Goal: Find specific page/section: Find specific page/section

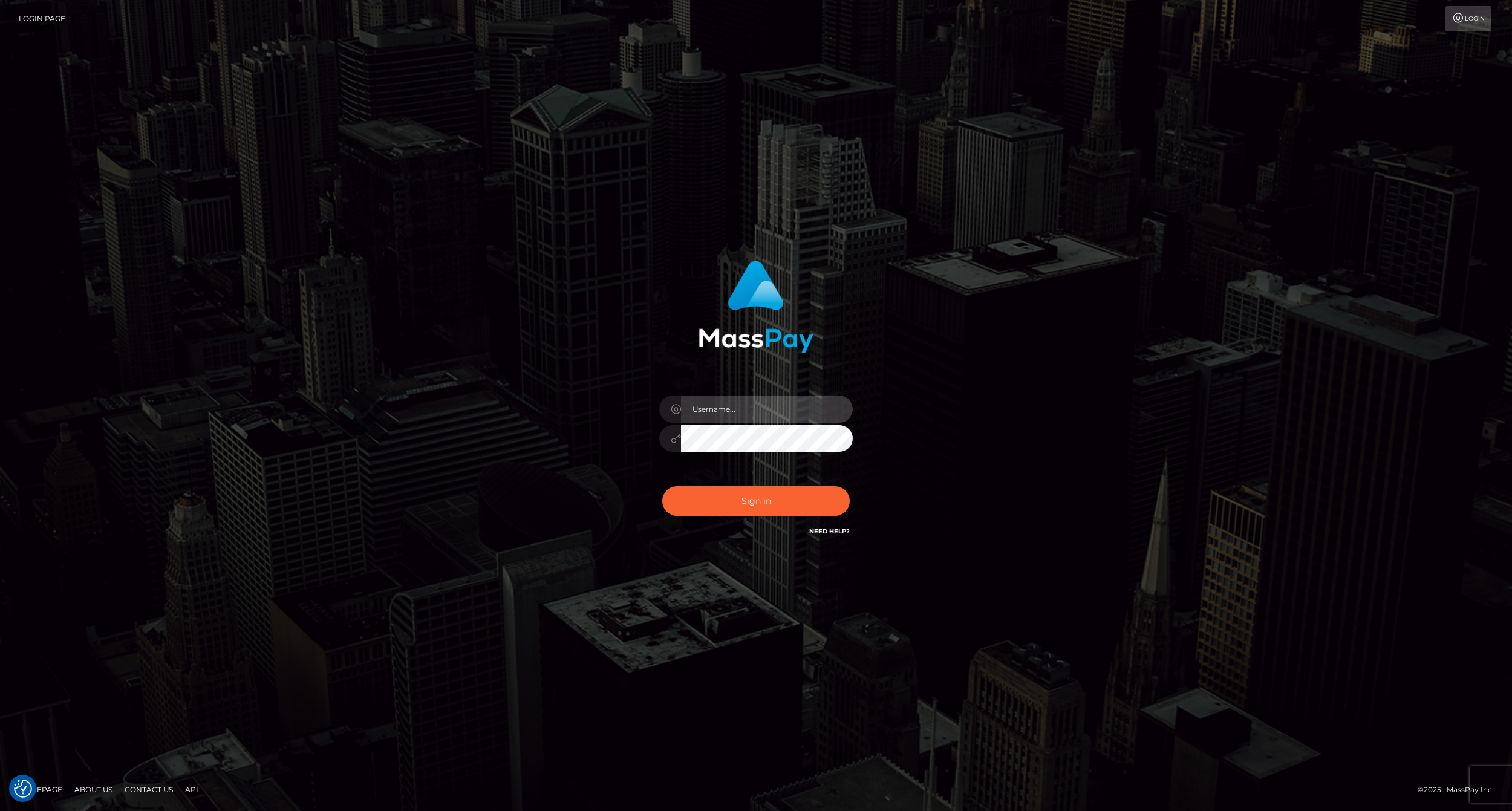
click at [724, 414] on input "text" at bounding box center [767, 409] width 172 height 27
type input "ashbil"
click at [662, 486] on button "Sign in" at bounding box center [755, 501] width 187 height 30
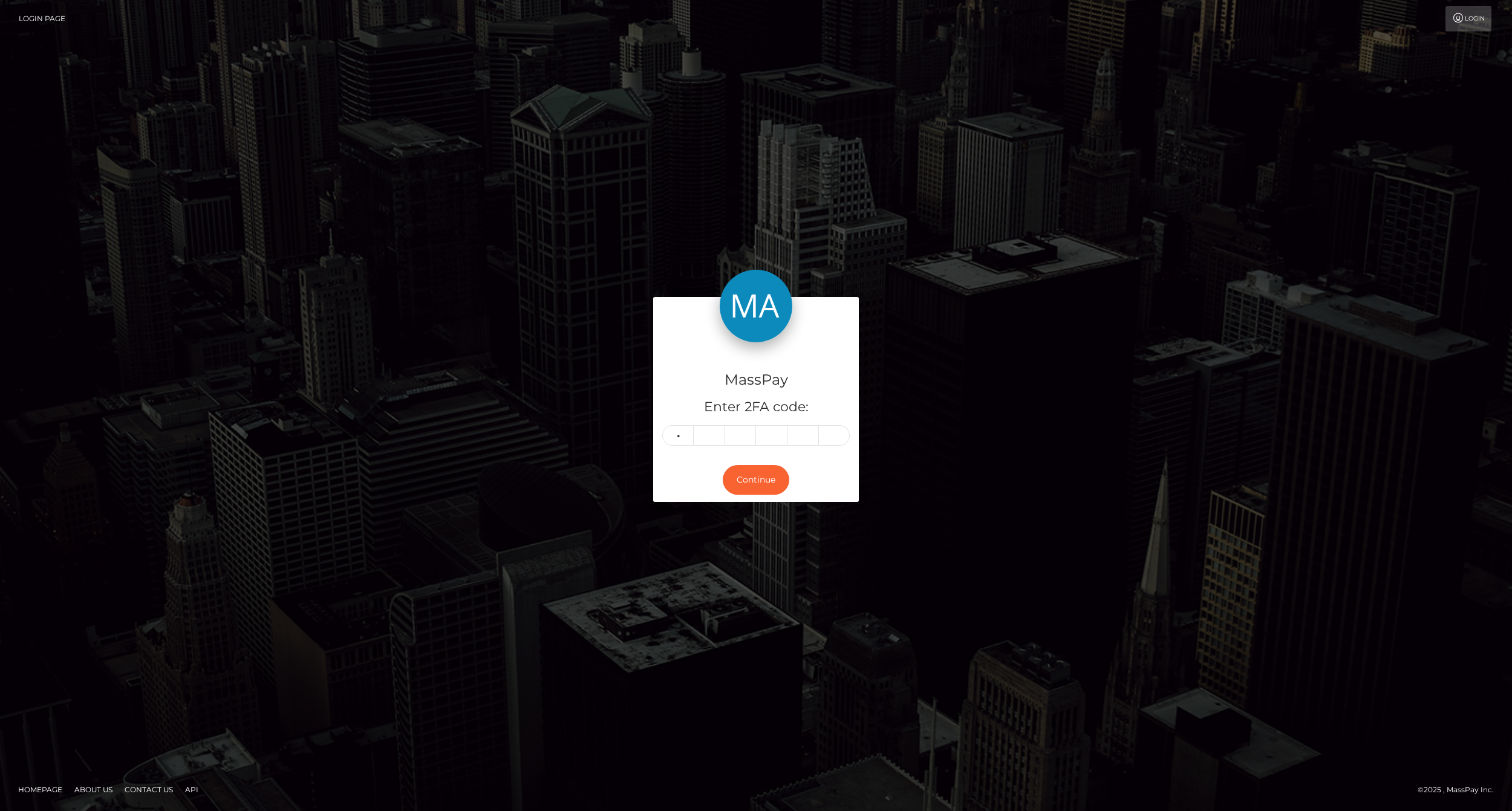
type input "0"
type input "9"
type input "2"
type input "6"
type input "9"
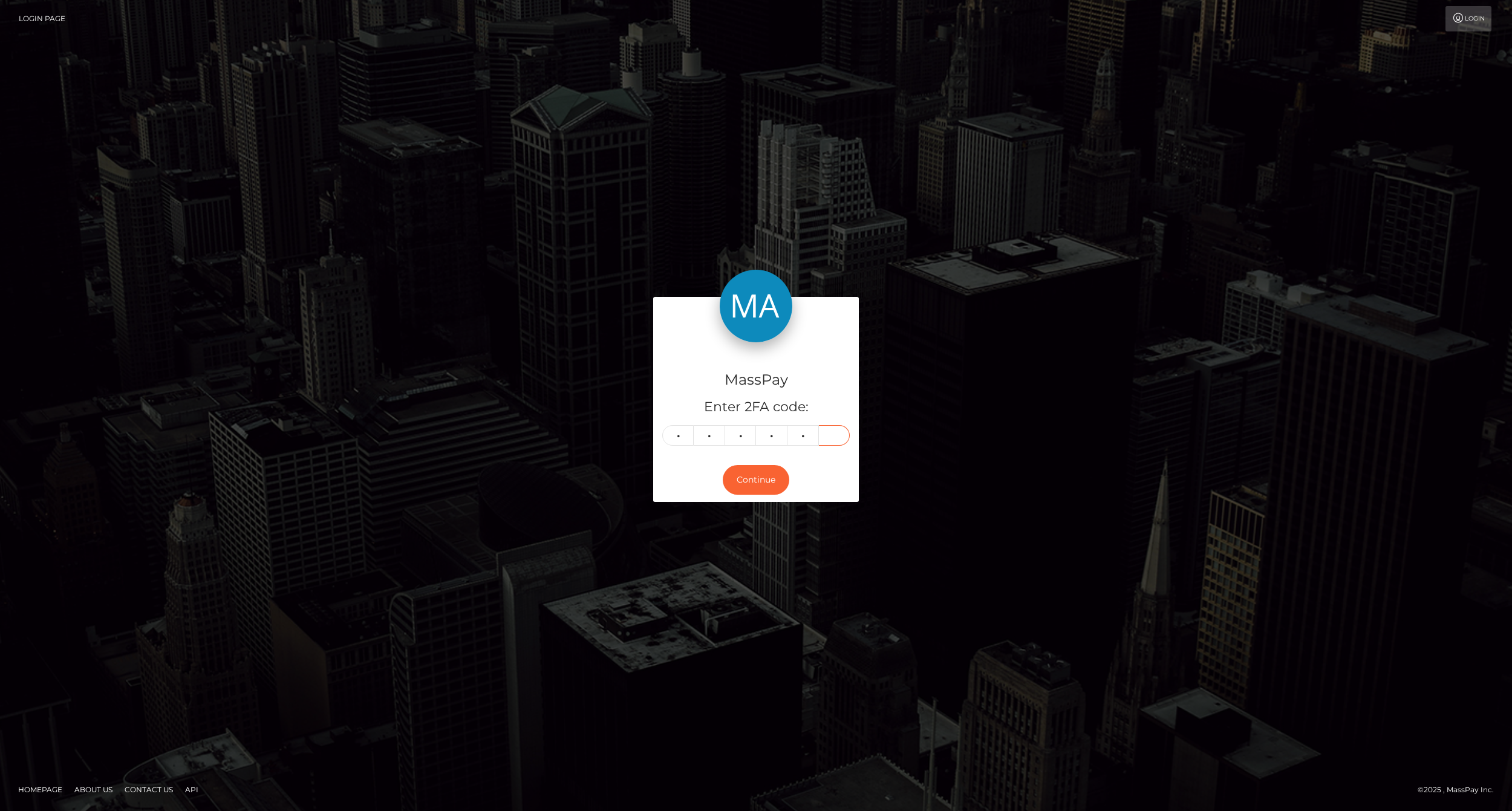
type input "5"
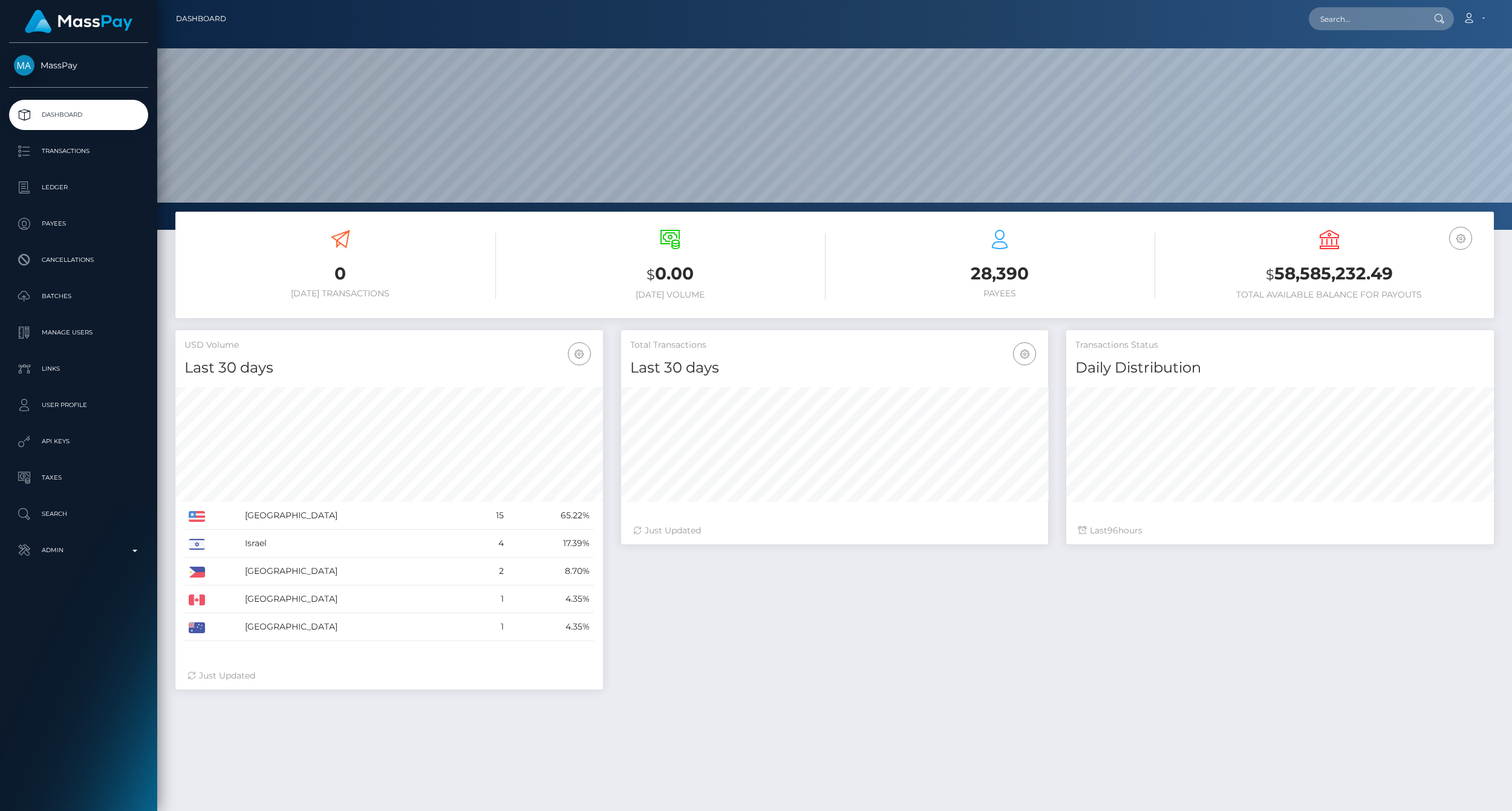
scroll to position [214, 427]
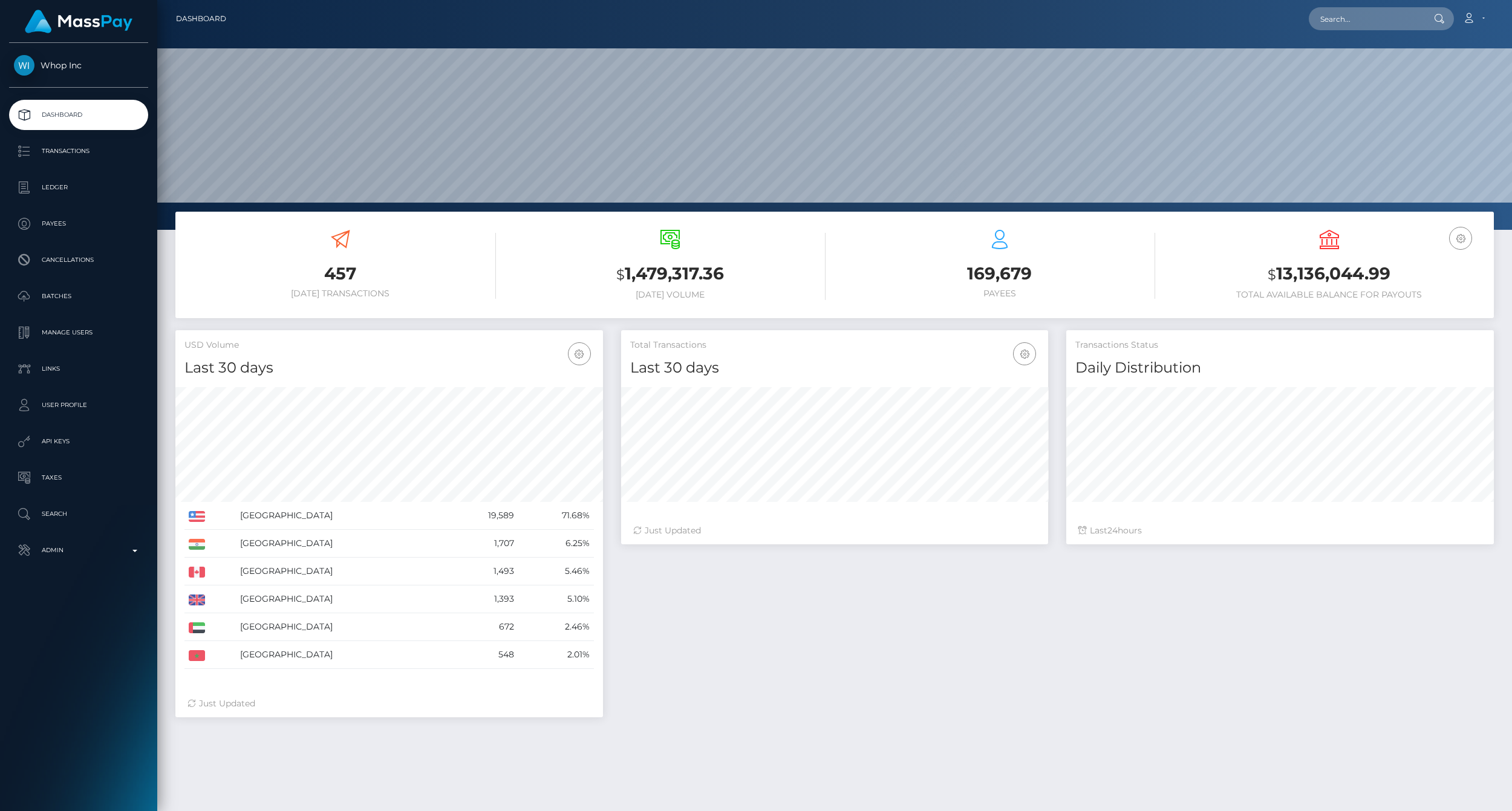
scroll to position [214, 427]
click at [80, 184] on p "Ledger" at bounding box center [78, 187] width 129 height 18
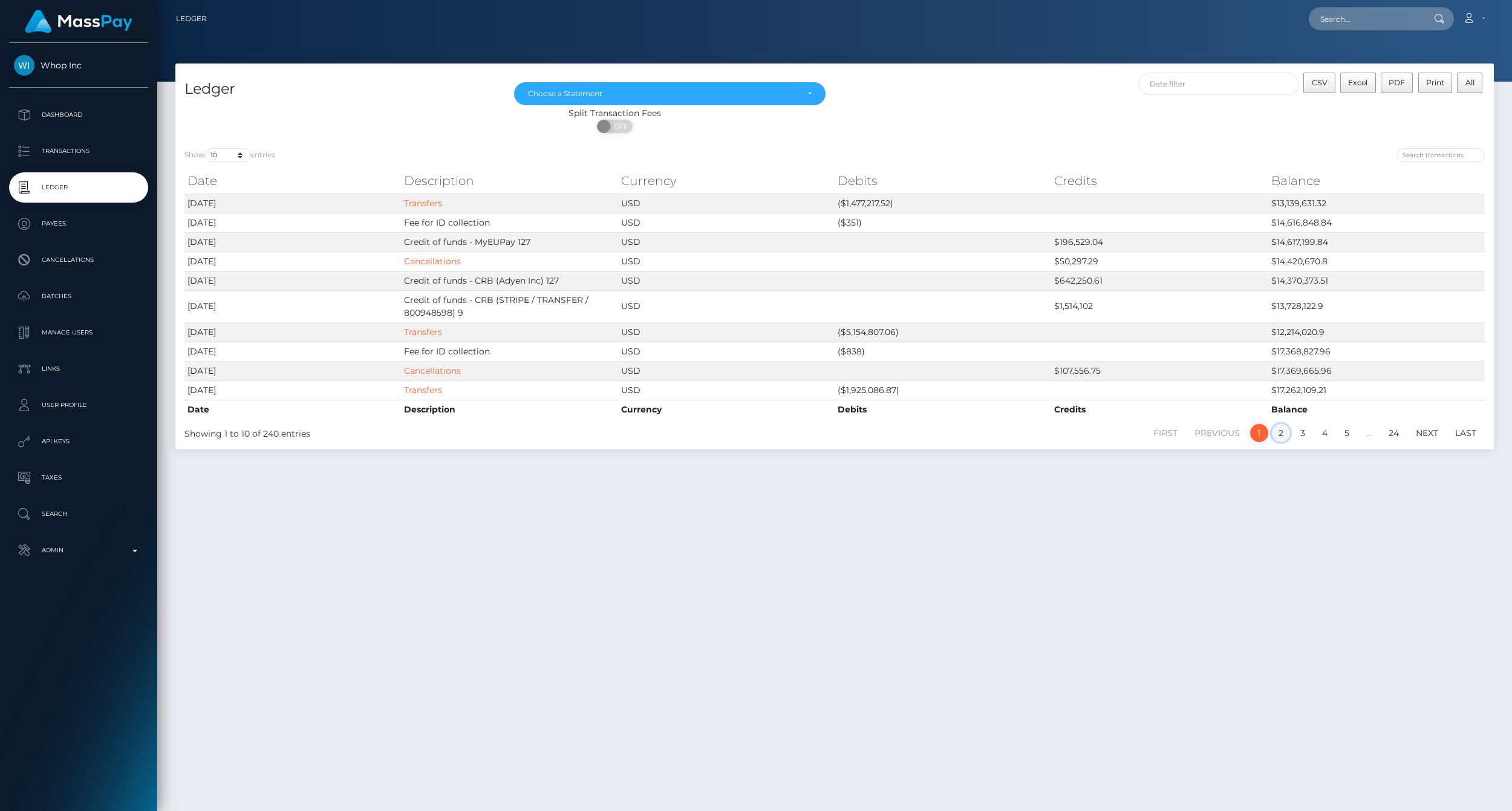
click at [1281, 436] on link "2" at bounding box center [1281, 432] width 18 height 18
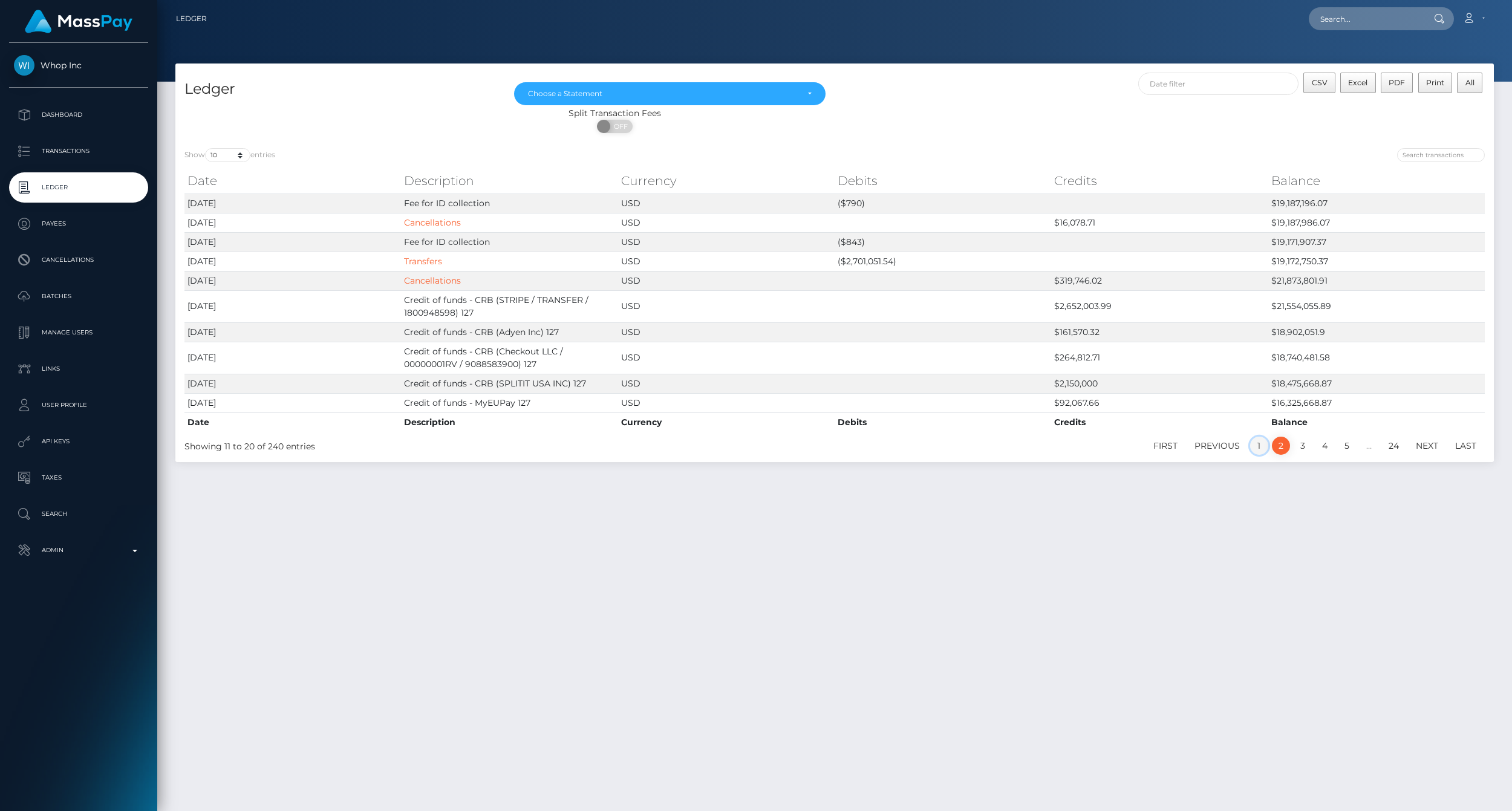
click at [1253, 446] on link "1" at bounding box center [1259, 445] width 18 height 18
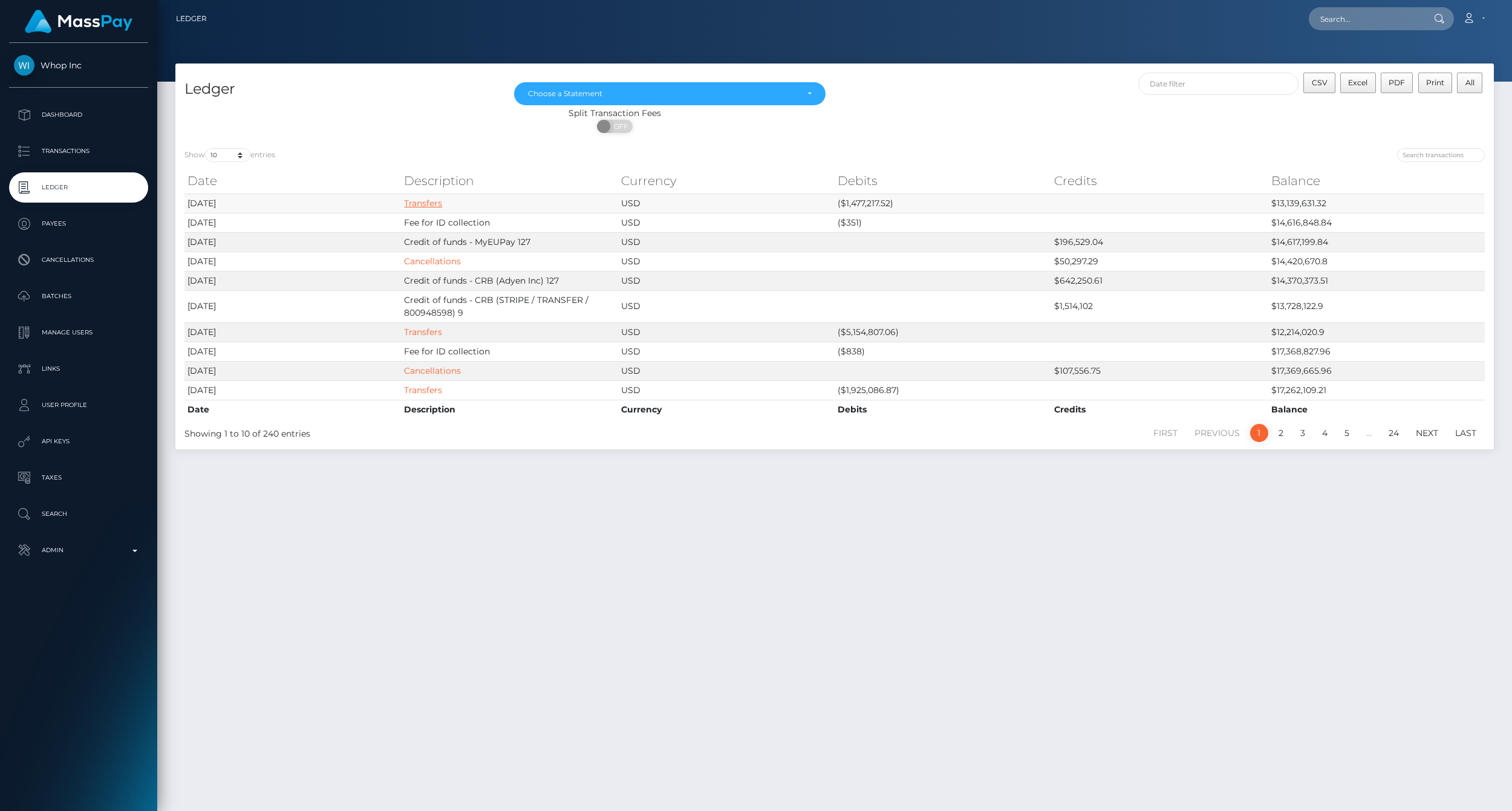
click at [406, 200] on link "Transfers" at bounding box center [423, 204] width 38 height 11
